Goal: Transaction & Acquisition: Obtain resource

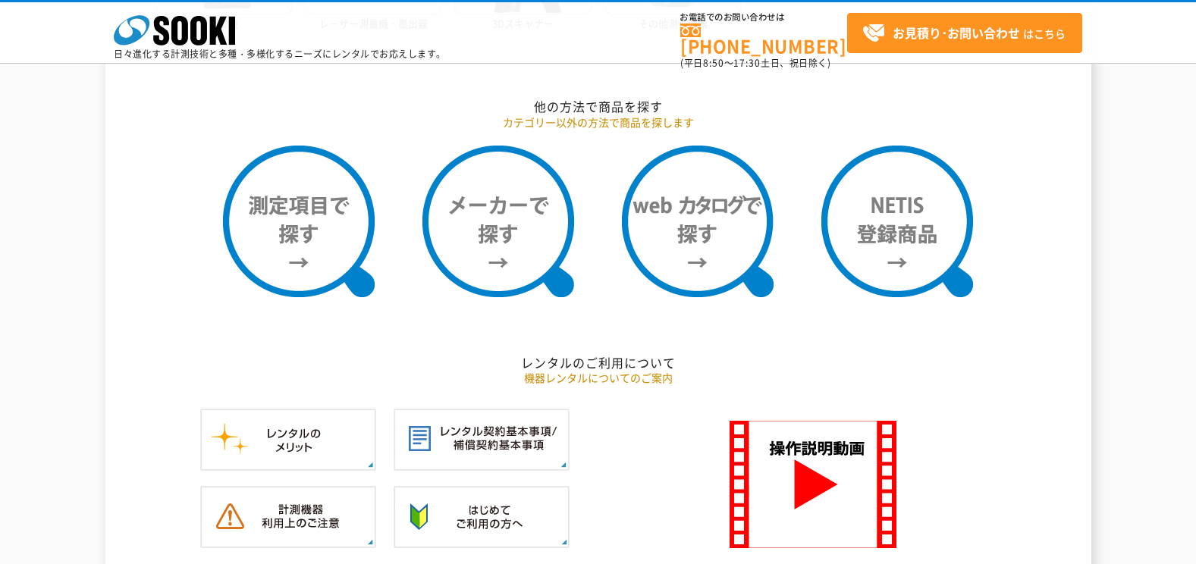
scroll to position [1214, 0]
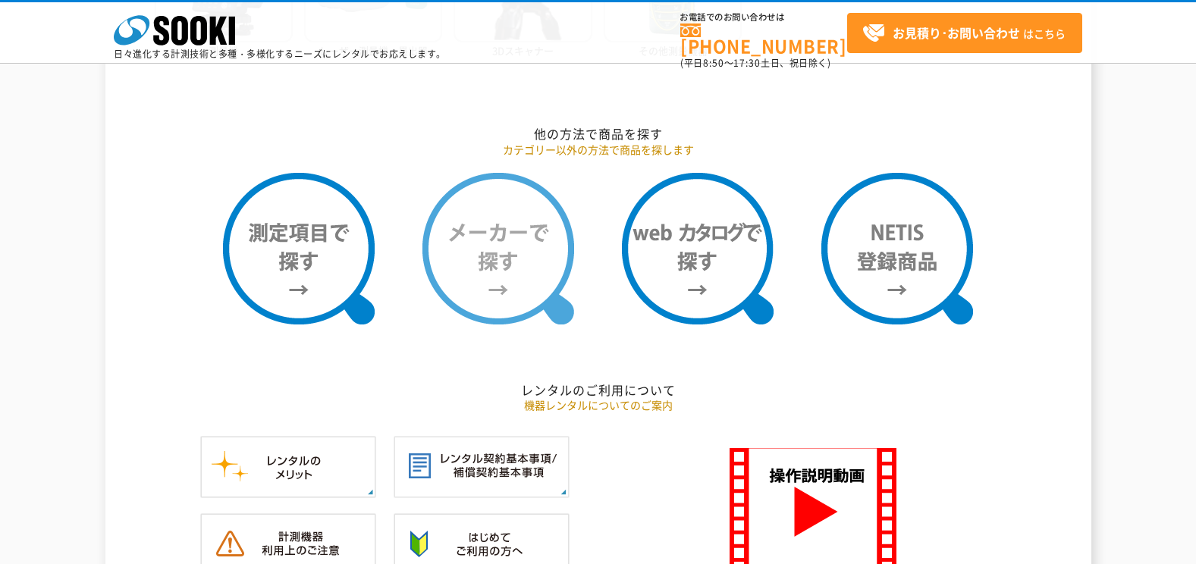
click at [516, 233] on img at bounding box center [499, 249] width 152 height 152
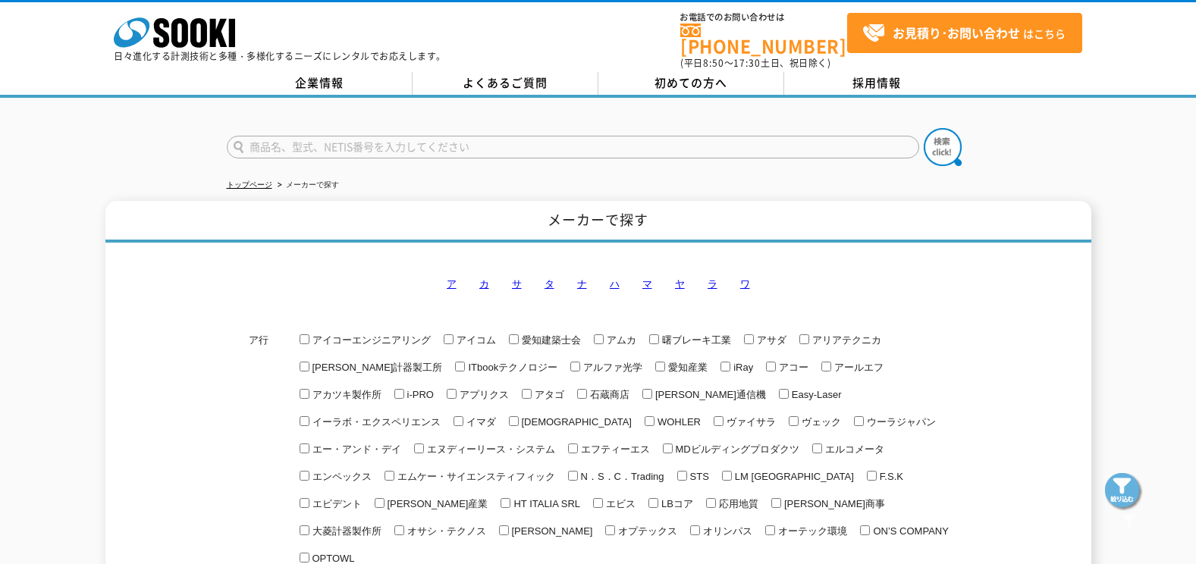
click at [411, 137] on input "text" at bounding box center [573, 147] width 693 height 23
type input "テストホン"
click at [924, 128] on button at bounding box center [943, 147] width 38 height 38
click at [642, 389] on input "岩通通信機" at bounding box center [647, 394] width 10 height 10
checkbox input "true"
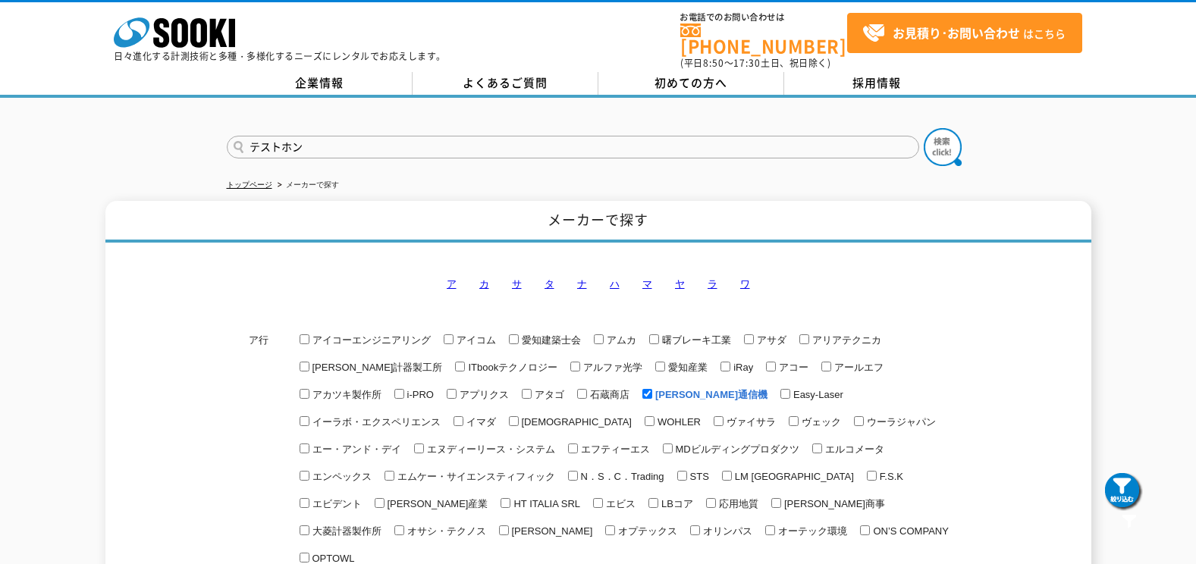
click at [331, 140] on input "テストホン" at bounding box center [573, 147] width 693 height 23
type input "テ"
type input "商品名、型式、NETIS番号を入力してください"
click at [326, 140] on input "text" at bounding box center [573, 147] width 693 height 23
type input "岩﨑"
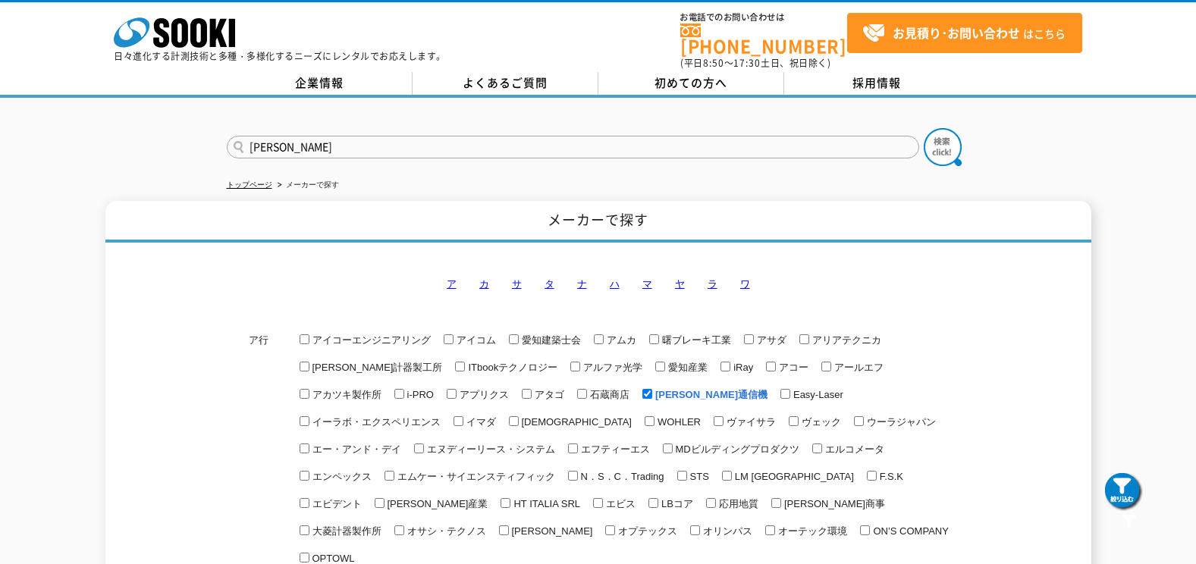
click at [924, 128] on button at bounding box center [943, 147] width 38 height 38
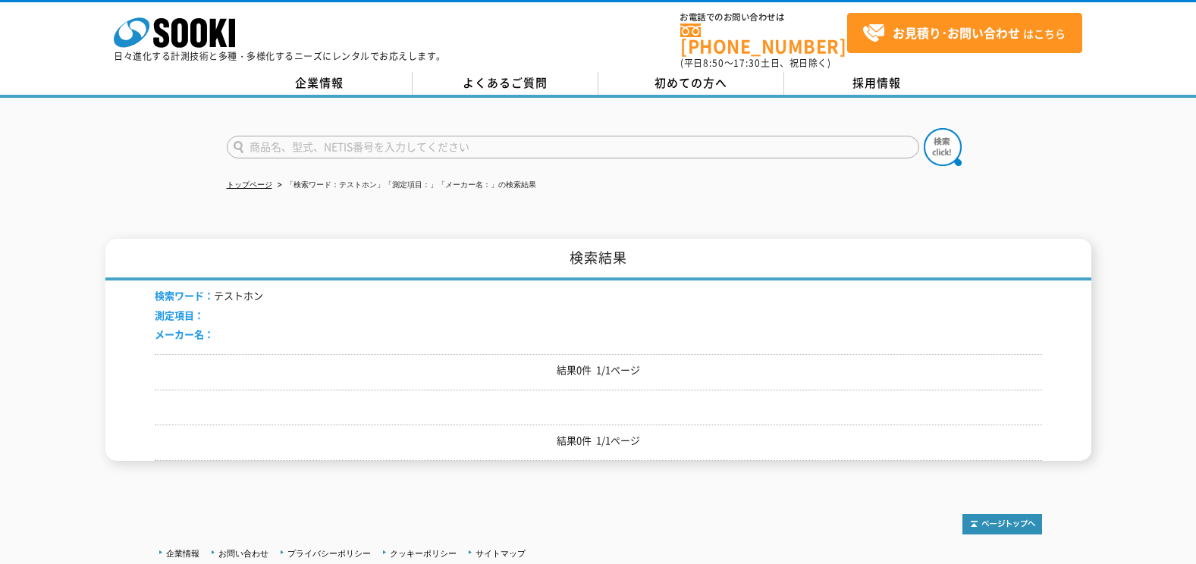
click at [401, 136] on input "text" at bounding box center [573, 147] width 693 height 23
type input "商品名、型式、NETIS番号を入力してください"
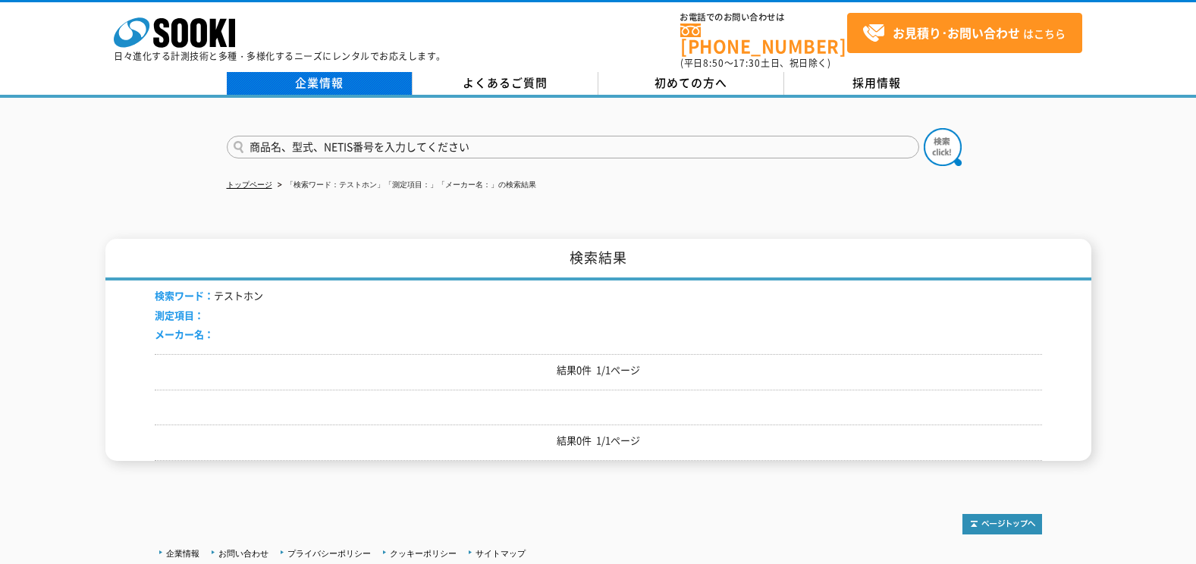
click at [324, 76] on link "企業情報" at bounding box center [320, 83] width 186 height 23
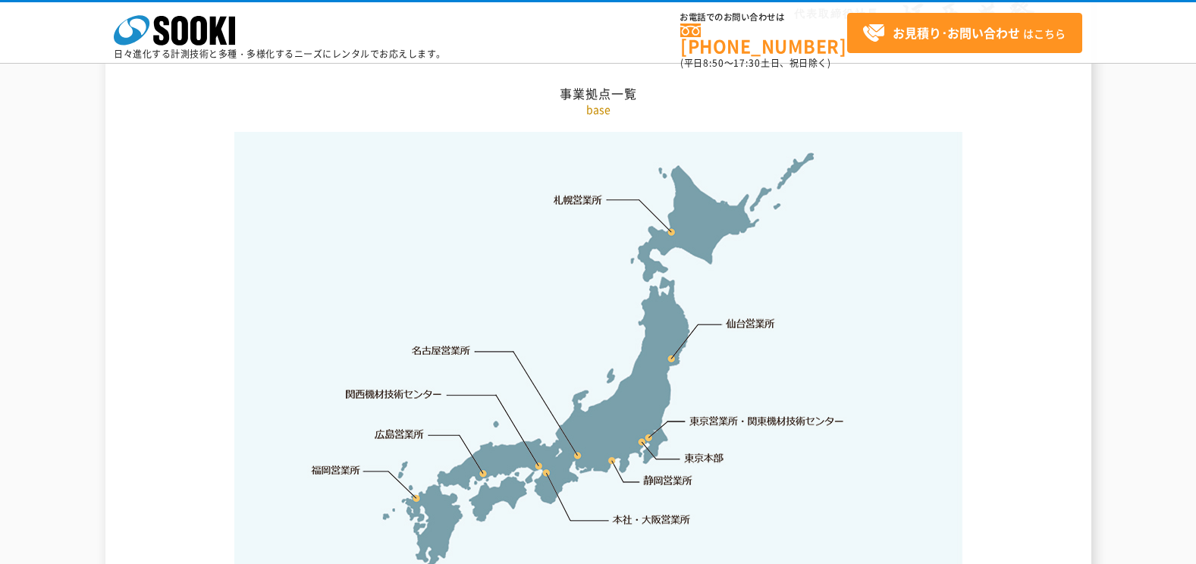
scroll to position [3110, 0]
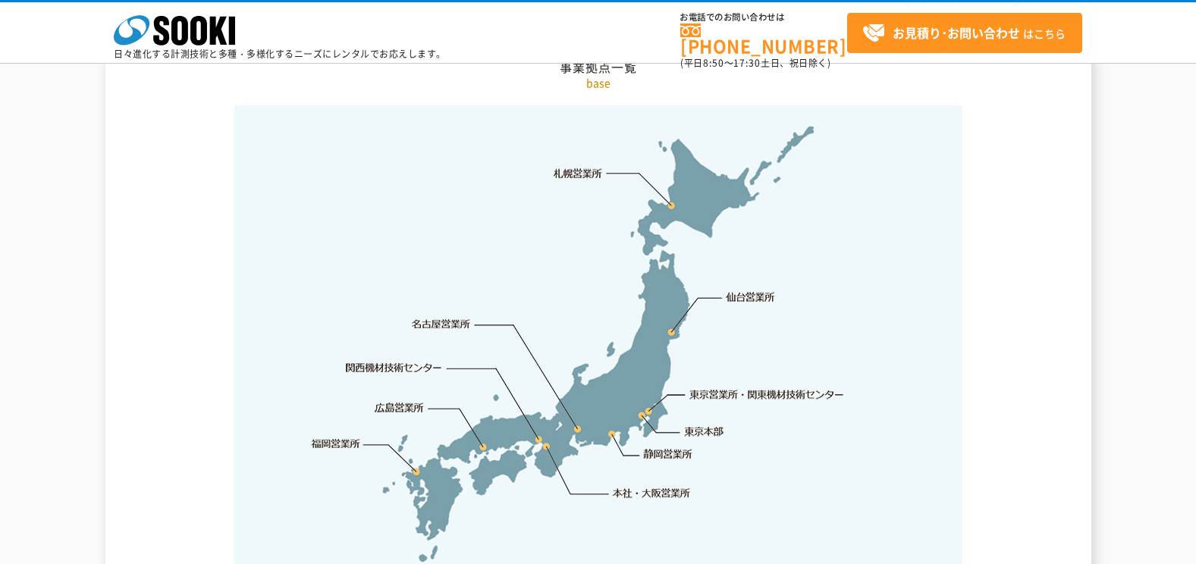
click at [740, 387] on link "東京営業所・関東機材技術センター" at bounding box center [768, 394] width 156 height 15
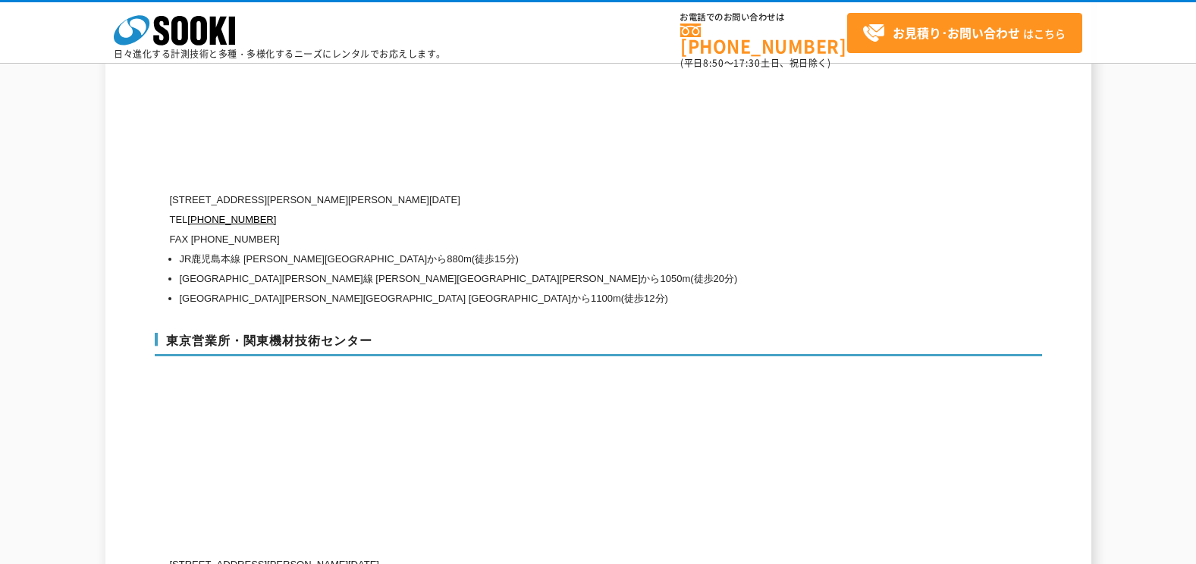
scroll to position [6257, 0]
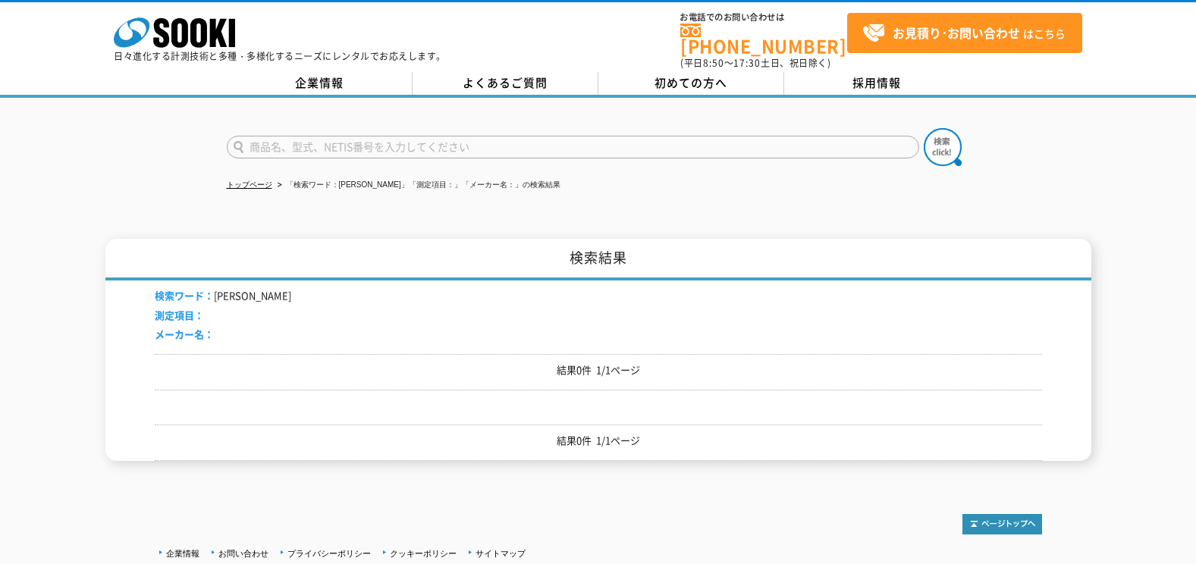
click at [315, 142] on input "text" at bounding box center [573, 147] width 693 height 23
type input "岩崎通信機"
click at [924, 128] on button at bounding box center [943, 147] width 38 height 38
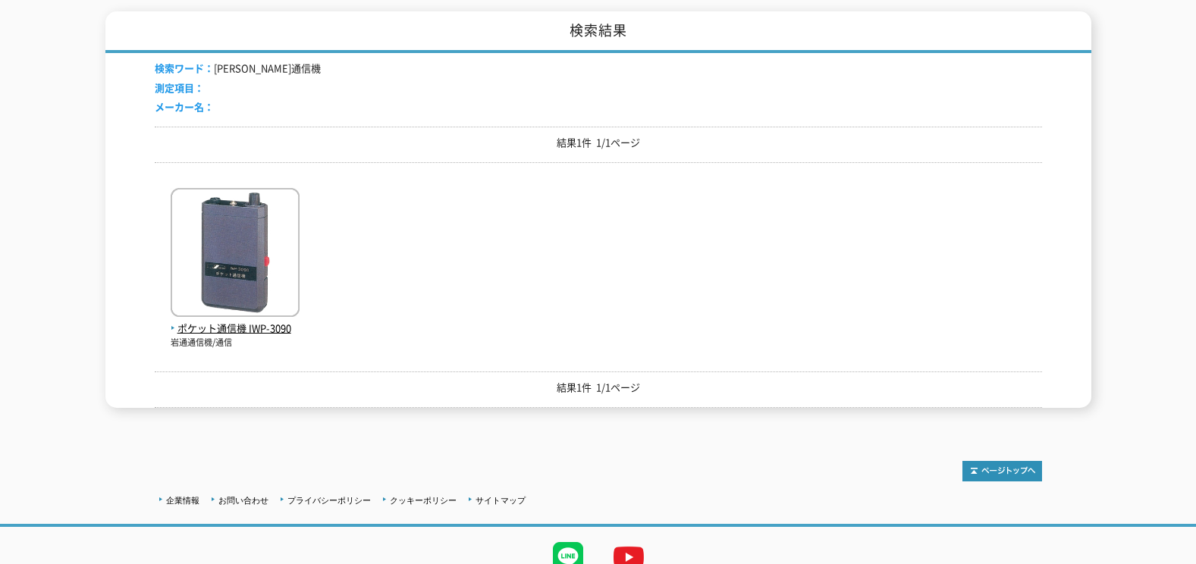
scroll to position [285, 0]
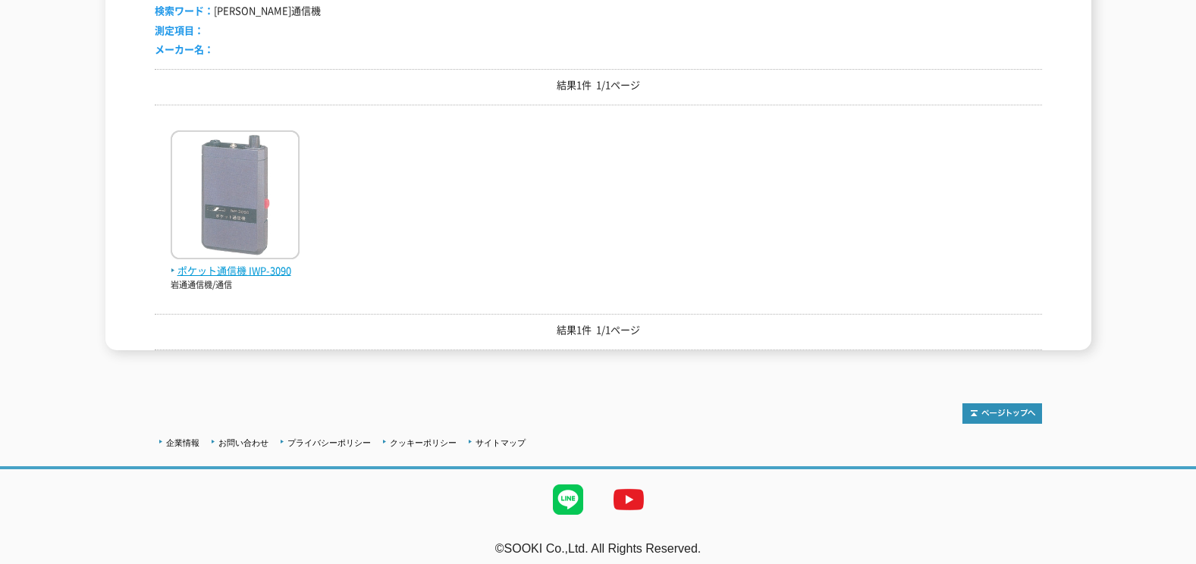
click at [224, 200] on img at bounding box center [235, 196] width 129 height 133
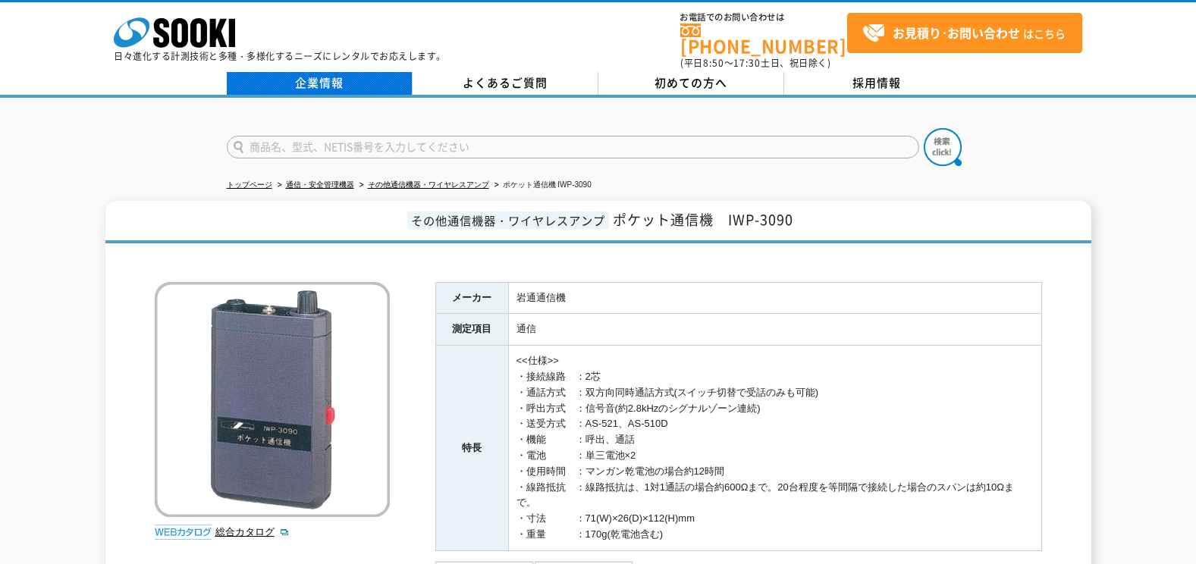
click at [333, 78] on link "企業情報" at bounding box center [320, 83] width 186 height 23
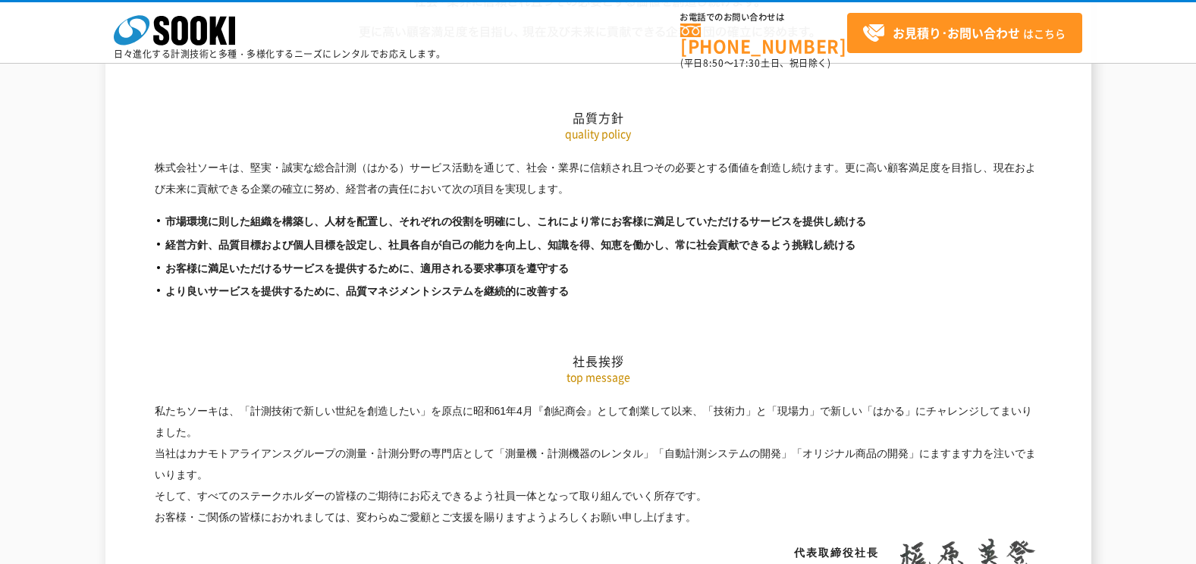
scroll to position [2579, 0]
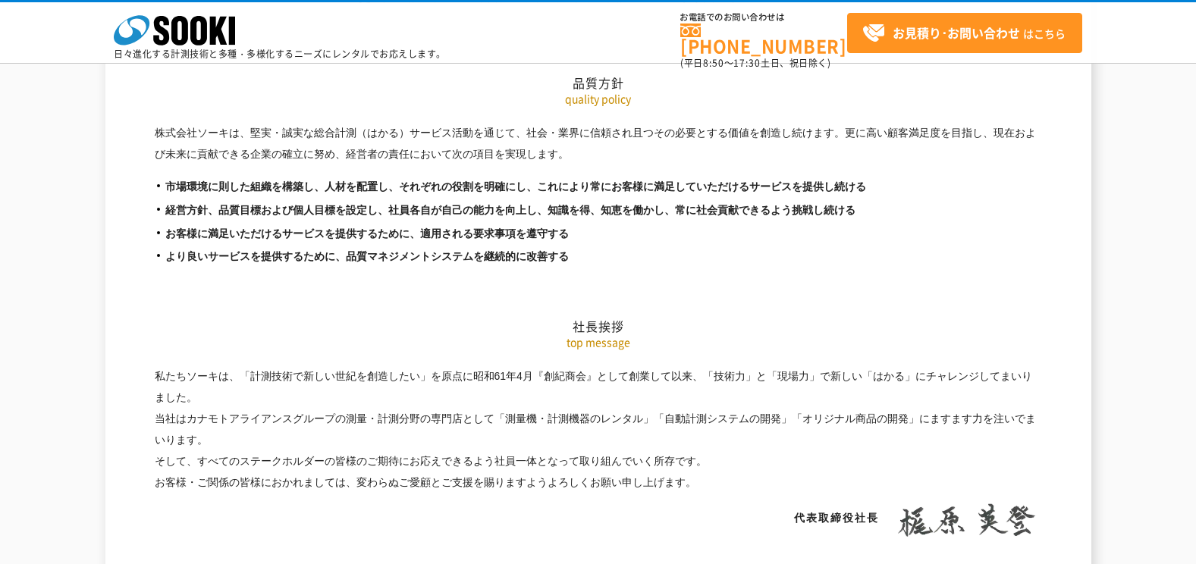
click at [1086, 25] on div "株式会社 ソーキ spMenu 日々進化する計測技術と多種・多様化するニーズにレンタルでお応えします。 お電話でのお問い合わせは [PHONE_NUMBER]…" at bounding box center [598, 36] width 1196 height 68
